Goal: Task Accomplishment & Management: Use online tool/utility

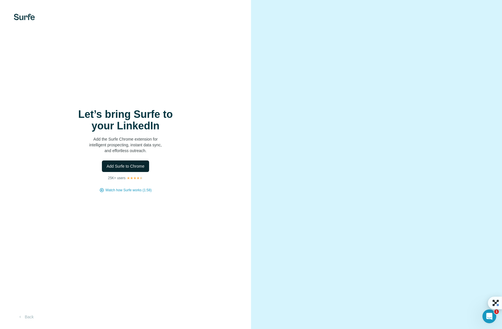
click at [124, 167] on span "Add Surfe to Chrome" at bounding box center [126, 166] width 38 height 6
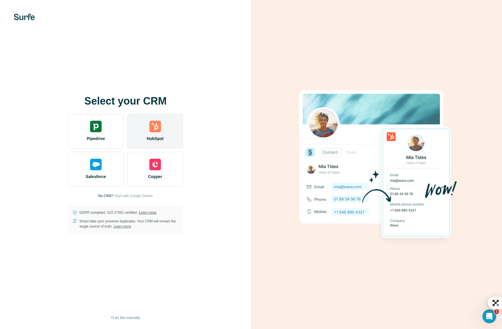
click at [157, 131] on img at bounding box center [155, 127] width 12 height 12
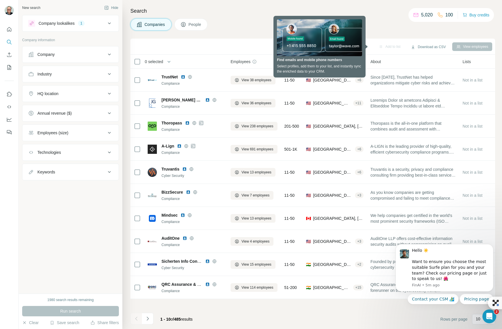
click at [85, 131] on div "Employees (size)" at bounding box center [67, 133] width 78 height 6
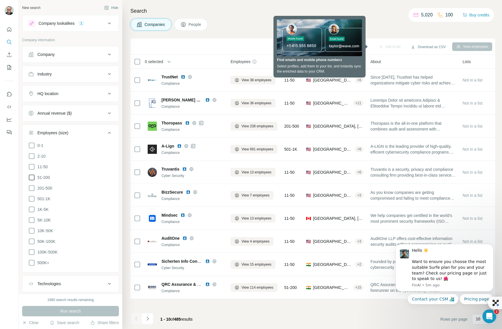
click at [32, 176] on icon at bounding box center [31, 177] width 7 height 7
click at [31, 188] on icon at bounding box center [31, 188] width 7 height 7
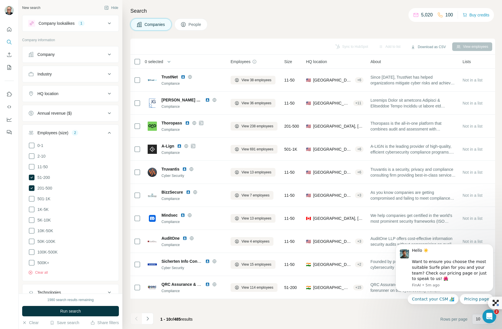
click at [72, 93] on div "HQ location" at bounding box center [67, 94] width 78 height 6
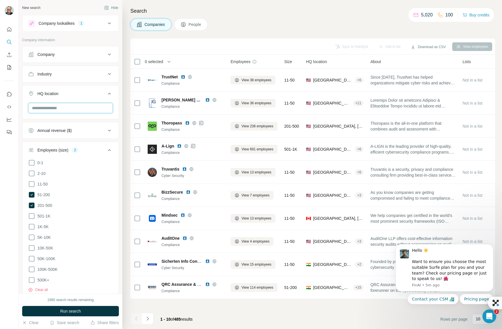
click at [64, 109] on input "text" at bounding box center [70, 108] width 85 height 10
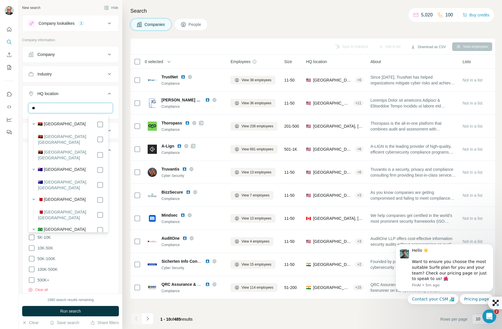
type input "*"
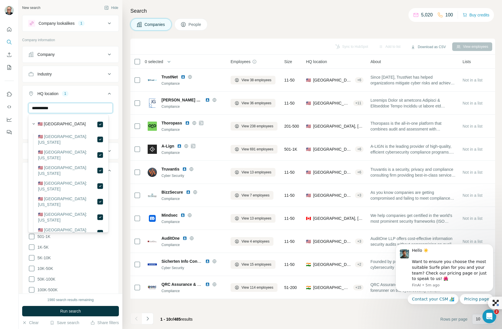
click at [61, 108] on input "**********" at bounding box center [70, 108] width 85 height 10
click at [61, 109] on input "**********" at bounding box center [70, 108] width 85 height 10
click at [61, 108] on input "**********" at bounding box center [70, 108] width 85 height 10
click at [63, 109] on input "**********" at bounding box center [70, 108] width 85 height 10
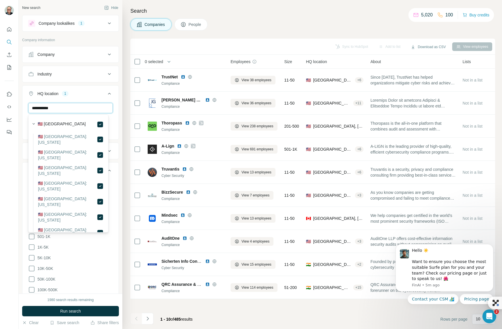
click at [62, 109] on input "**********" at bounding box center [70, 108] width 85 height 10
type input "****"
click at [94, 83] on ul "Company Industry HQ location 2 **** [GEOGRAPHIC_DATA] [GEOGRAPHIC_DATA] Clear a…" at bounding box center [70, 207] width 97 height 322
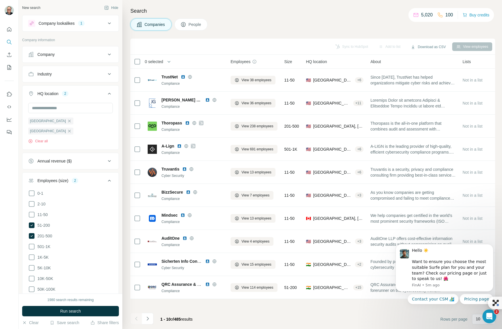
click at [86, 93] on div "HQ location 2" at bounding box center [67, 94] width 78 height 6
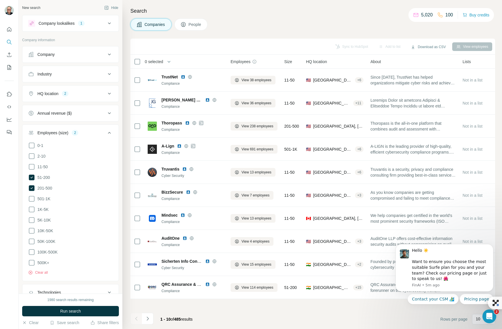
click at [95, 133] on div "Employees (size) 2" at bounding box center [67, 133] width 78 height 6
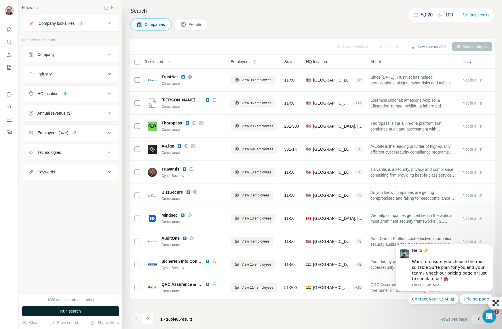
click at [75, 311] on span "Run search" at bounding box center [70, 311] width 21 height 6
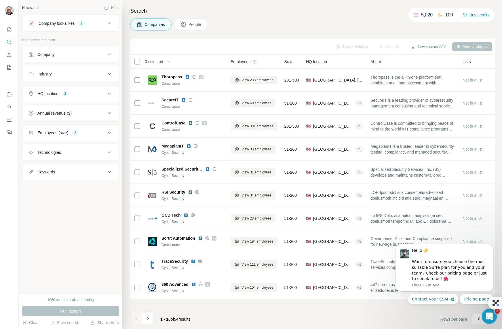
click at [488, 314] on icon "Open Intercom Messenger" at bounding box center [489, 316] width 10 height 10
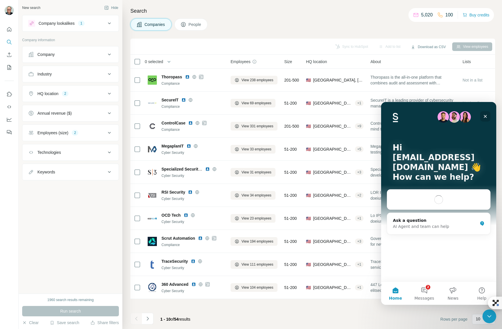
click at [485, 114] on div "Close" at bounding box center [485, 116] width 10 height 10
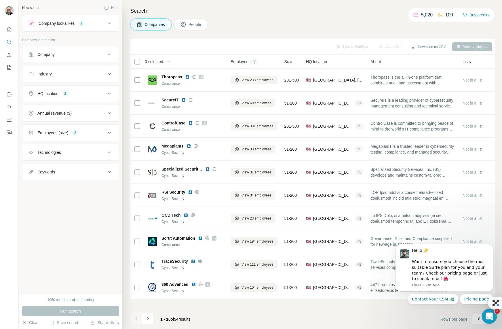
drag, startPoint x: 487, startPoint y: 316, endPoint x: 458, endPoint y: 188, distance: 131.1
click html
drag, startPoint x: 498, startPoint y: 299, endPoint x: 492, endPoint y: 224, distance: 75.7
click at [497, 200] on div at bounding box center [497, 204] width 8 height 14
click at [478, 320] on p "10" at bounding box center [478, 319] width 5 height 6
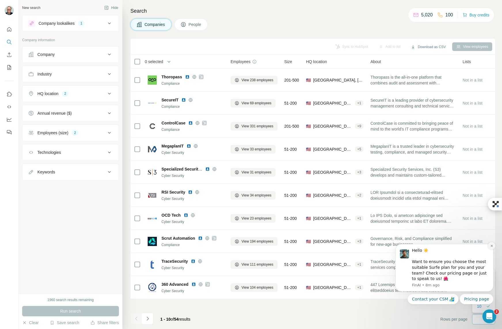
click at [492, 246] on icon "Dismiss notification" at bounding box center [491, 245] width 3 height 3
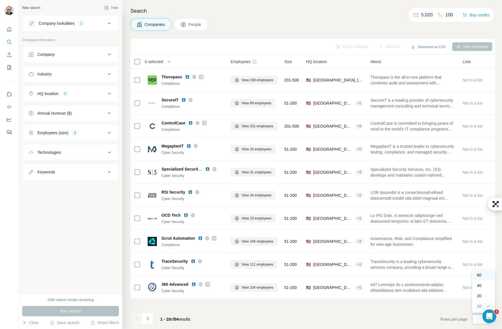
click at [482, 274] on div "60" at bounding box center [483, 275] width 13 height 6
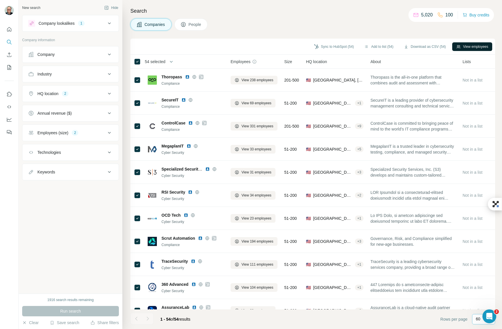
click at [474, 46] on button "View employees" at bounding box center [472, 46] width 40 height 9
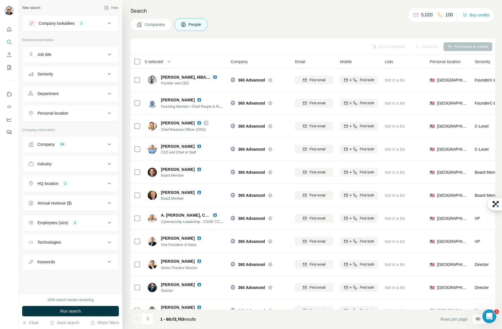
click at [86, 72] on div "Seniority" at bounding box center [67, 74] width 78 height 6
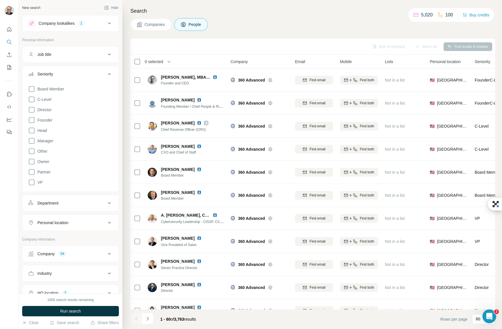
click at [86, 72] on div "Seniority" at bounding box center [67, 74] width 78 height 6
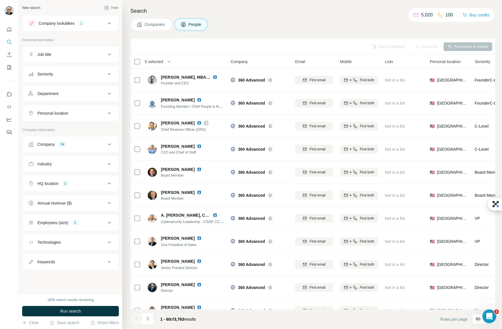
click at [78, 93] on div "Department" at bounding box center [67, 94] width 78 height 6
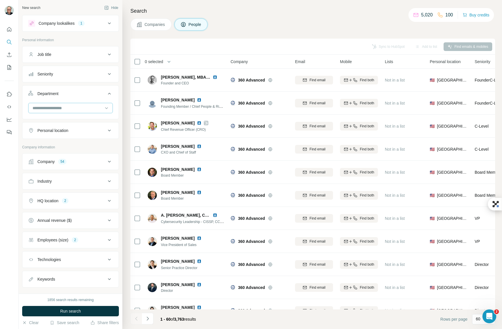
click at [78, 109] on input at bounding box center [67, 108] width 71 height 6
type input "*****"
click at [62, 121] on div "Sales" at bounding box center [68, 121] width 71 height 6
click at [53, 106] on input at bounding box center [67, 108] width 71 height 6
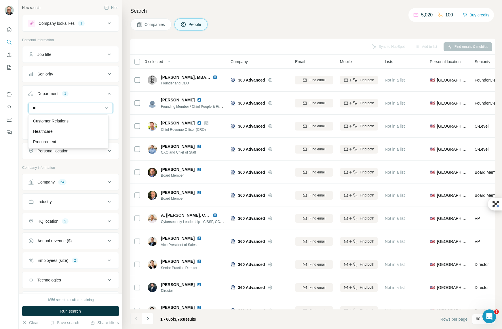
type input "*"
click at [86, 92] on div "Department 1" at bounding box center [67, 94] width 78 height 6
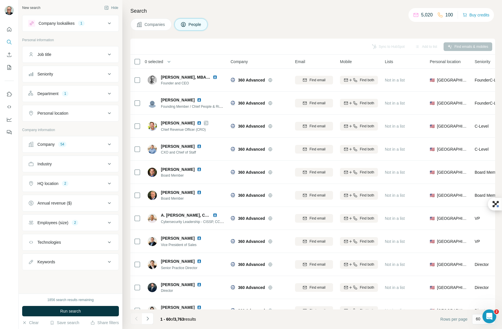
click at [89, 92] on div "Department 1" at bounding box center [67, 94] width 78 height 6
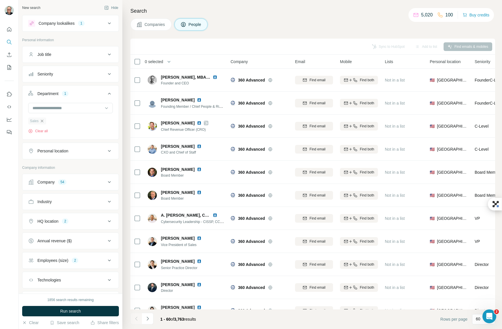
click at [43, 120] on icon "button" at bounding box center [42, 121] width 5 height 5
click at [67, 55] on div "Job title" at bounding box center [67, 55] width 78 height 6
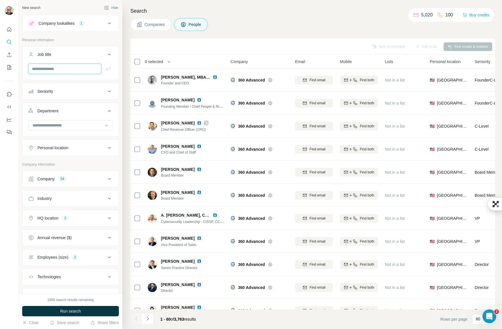
click at [63, 69] on input "text" at bounding box center [64, 69] width 73 height 10
type input "********"
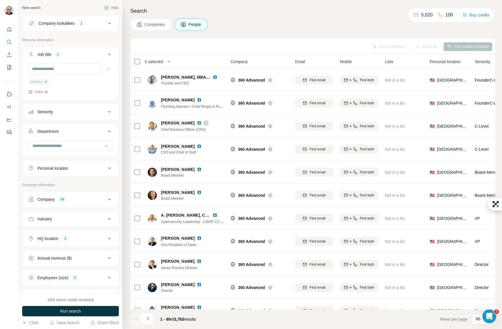
click at [46, 81] on icon "button" at bounding box center [45, 81] width 5 height 5
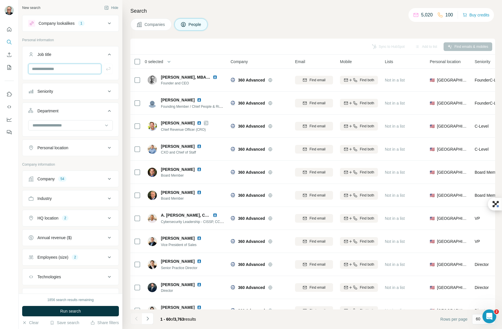
click at [50, 70] on input "text" at bounding box center [64, 69] width 73 height 10
type input "*****"
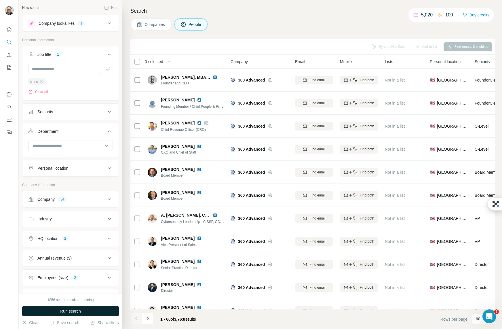
click at [67, 311] on span "Run search" at bounding box center [70, 311] width 21 height 6
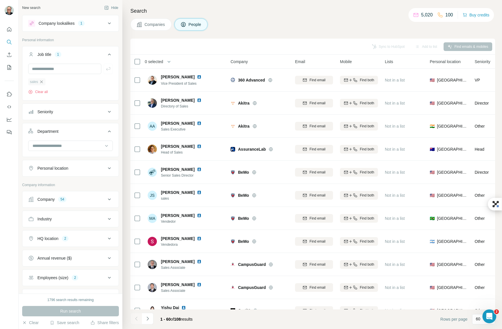
click at [42, 82] on icon "button" at bounding box center [41, 81] width 5 height 5
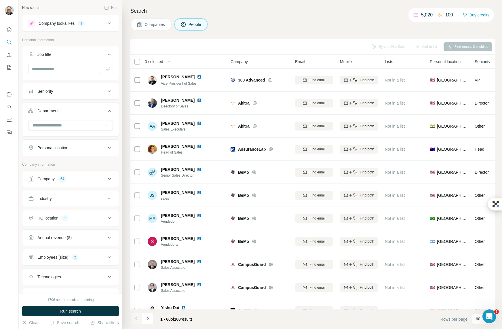
click at [104, 67] on div at bounding box center [70, 69] width 85 height 10
click at [73, 309] on span "Run search" at bounding box center [70, 311] width 21 height 6
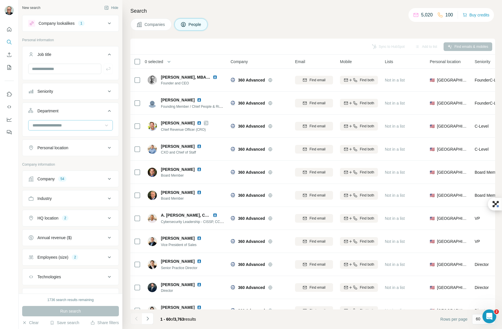
click at [104, 126] on icon at bounding box center [107, 125] width 6 height 6
click at [71, 149] on div "Sales" at bounding box center [68, 150] width 71 height 6
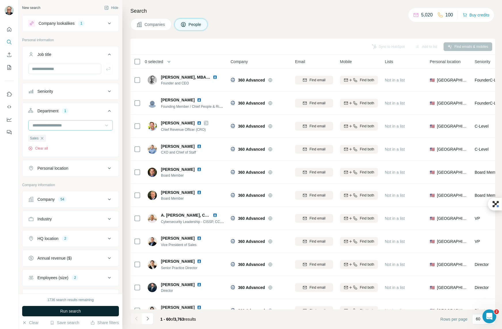
click at [73, 310] on span "Run search" at bounding box center [70, 311] width 21 height 6
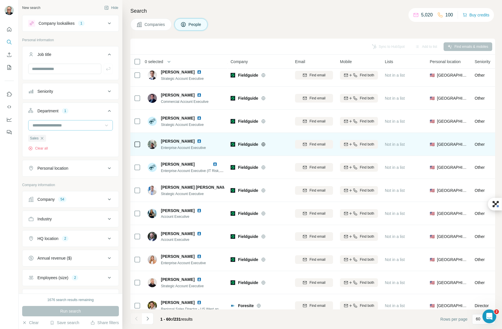
scroll to position [1144, 0]
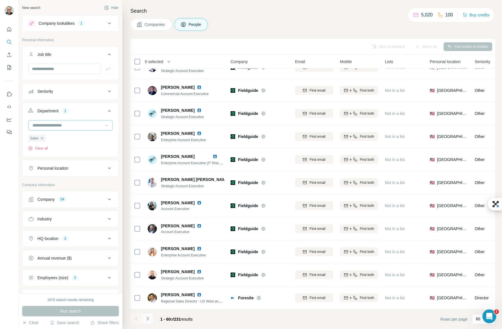
click at [147, 318] on icon "Navigate to next page" at bounding box center [148, 319] width 6 height 6
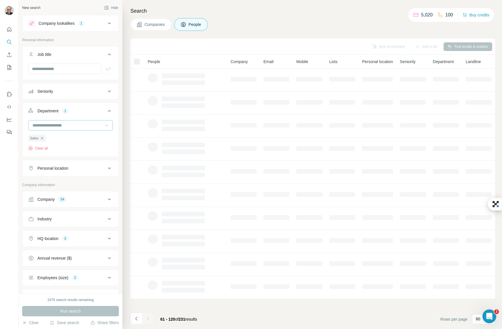
scroll to position [0, 0]
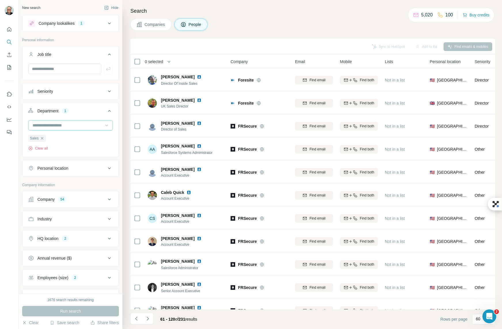
click at [95, 124] on input at bounding box center [67, 125] width 71 height 6
click at [72, 155] on div "Operations" at bounding box center [68, 154] width 71 height 6
click at [67, 312] on span "Run search" at bounding box center [70, 311] width 21 height 6
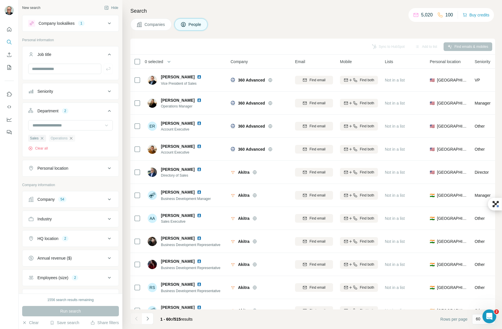
click at [72, 137] on icon "button" at bounding box center [71, 138] width 5 height 5
click at [41, 138] on icon "button" at bounding box center [42, 138] width 5 height 5
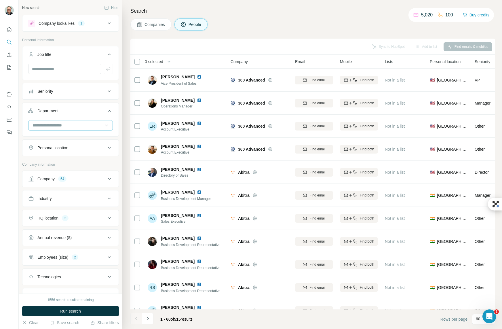
click at [50, 126] on input at bounding box center [67, 125] width 71 height 6
type input "*******"
click at [65, 311] on span "Run search" at bounding box center [70, 311] width 21 height 6
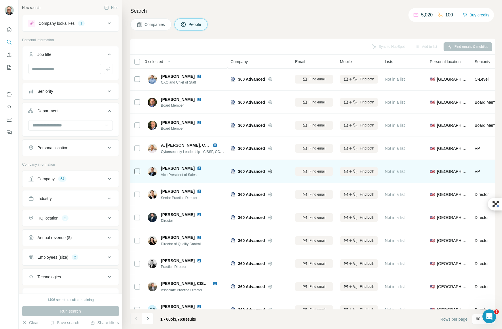
scroll to position [79, 0]
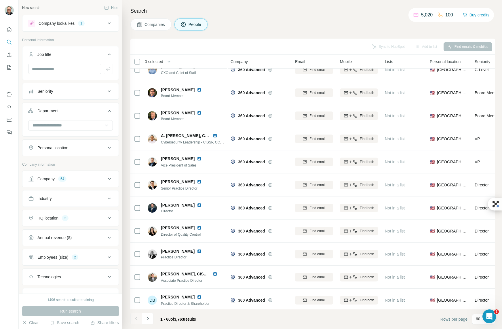
click at [99, 220] on div "HQ location 2" at bounding box center [67, 218] width 78 height 6
click at [100, 219] on div "HQ location 2" at bounding box center [67, 218] width 78 height 6
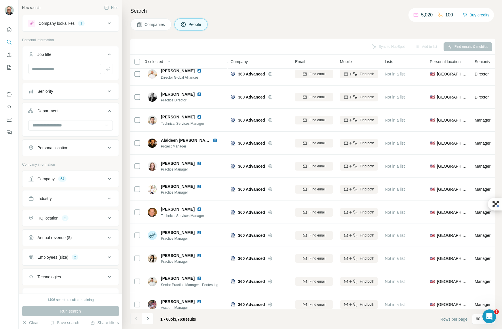
scroll to position [451, 0]
